Goal: Information Seeking & Learning: Compare options

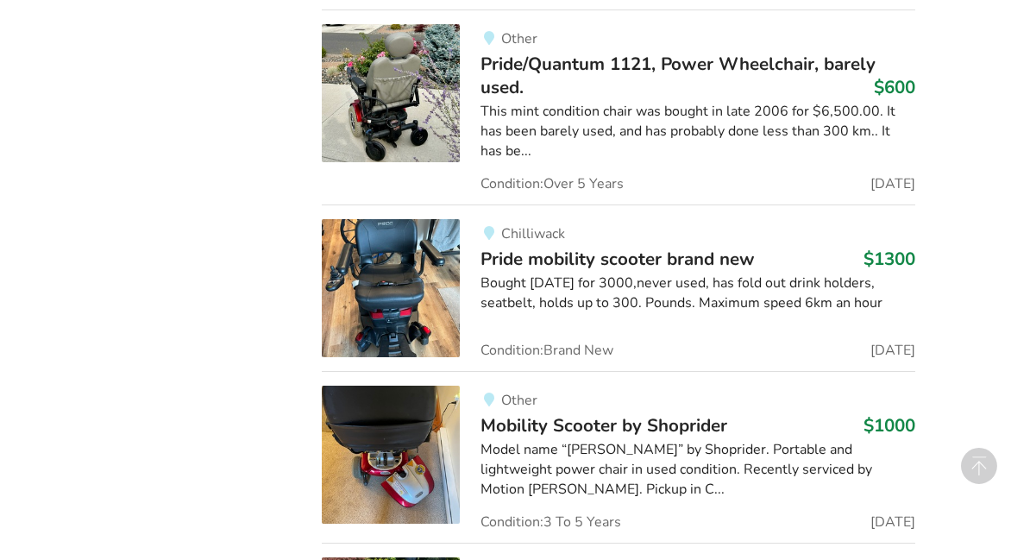
scroll to position [2048, 0]
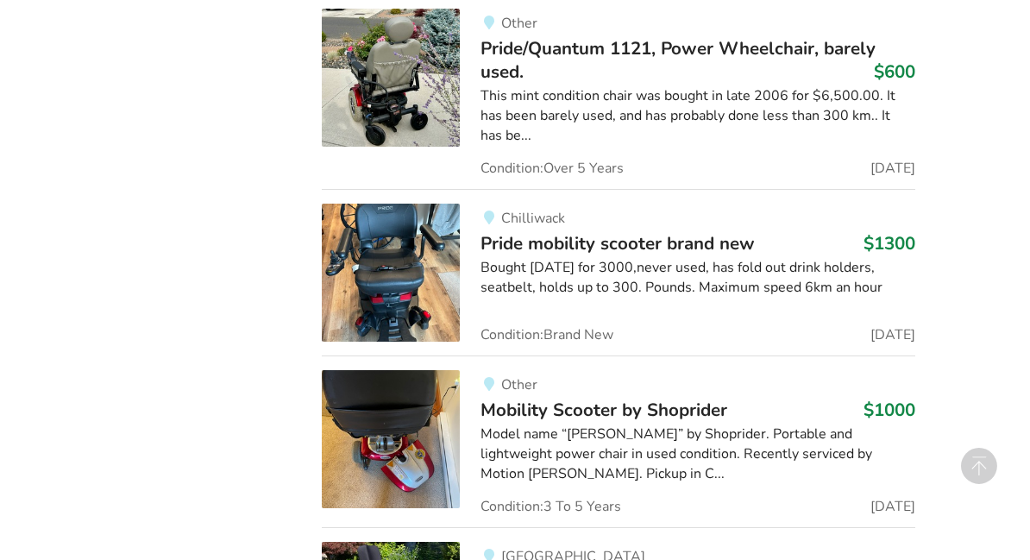
click at [646, 236] on div "Chilliwack Pride mobility scooter brand new $1300 Bought [DATE] for 3000,never …" at bounding box center [687, 273] width 455 height 138
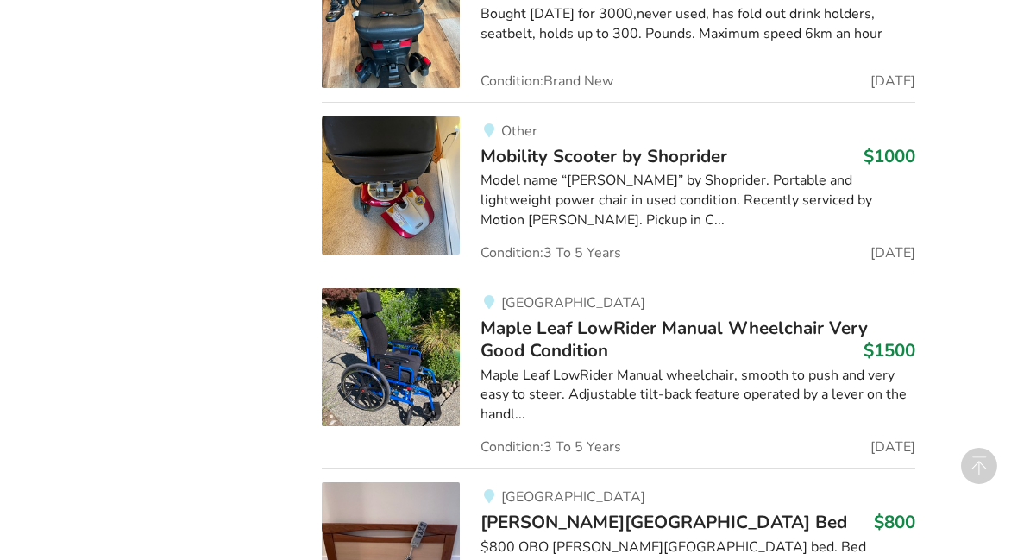
scroll to position [2321, 0]
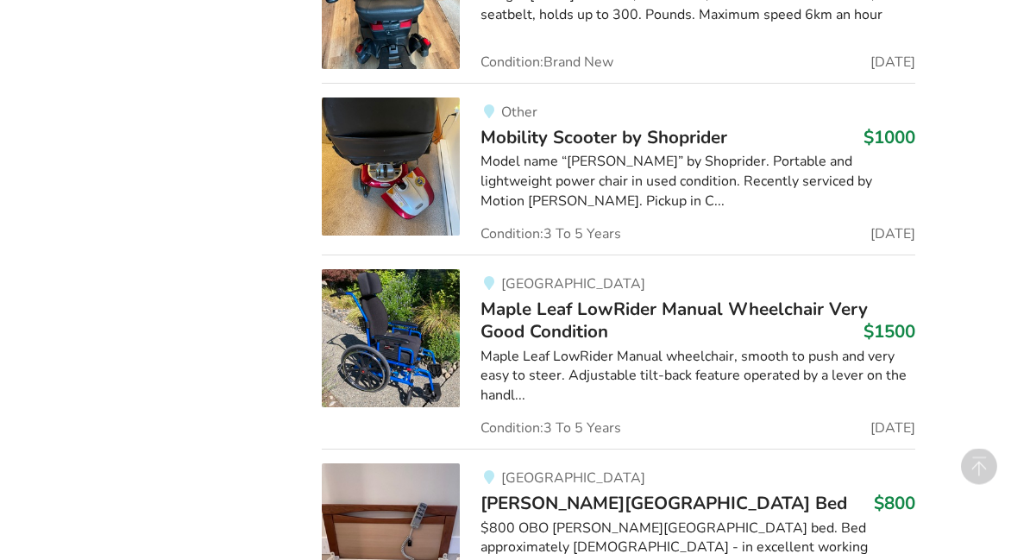
click at [640, 125] on span "Mobility Scooter by Shoprider" at bounding box center [604, 137] width 247 height 24
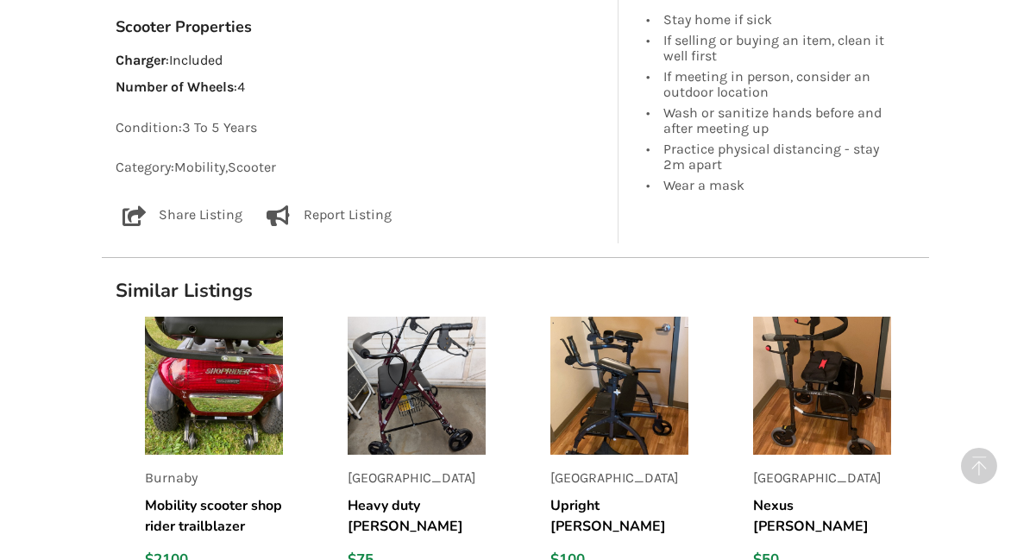
scroll to position [1021, 0]
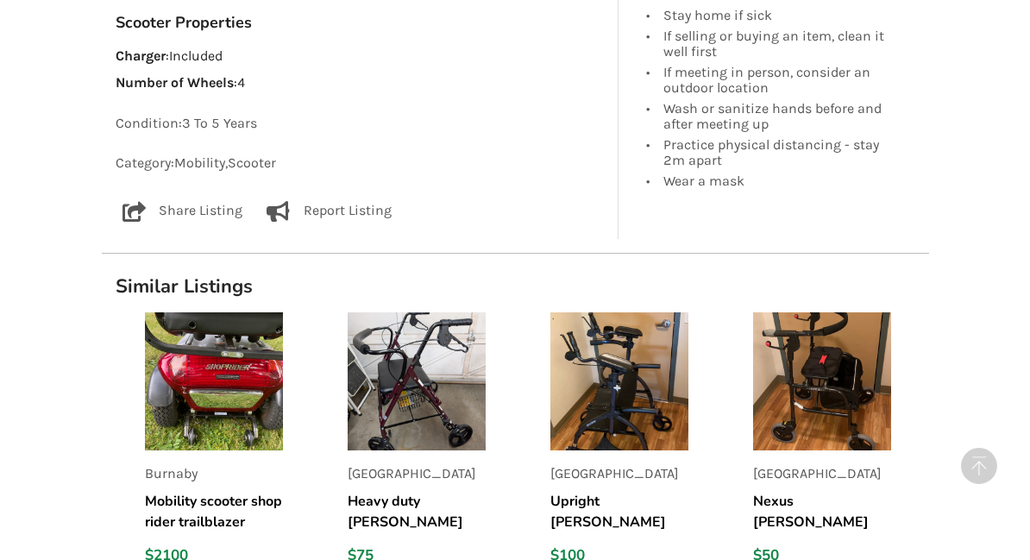
click at [214, 491] on h5 "Mobility scooter shop rider trailblazer" at bounding box center [214, 511] width 138 height 41
